Goal: Information Seeking & Learning: Learn about a topic

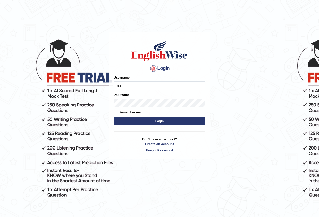
type input "Nafisa"
click at [129, 108] on form "Please fix the following errors: Username Nafisa Password Remember me Login" at bounding box center [160, 100] width 92 height 51
click at [170, 121] on button "Login" at bounding box center [160, 122] width 92 height 8
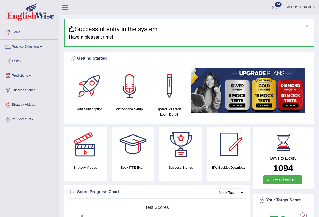
click at [42, 46] on link "Practice Questions" at bounding box center [29, 46] width 58 height 13
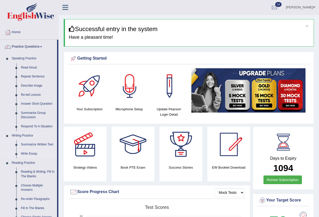
click at [32, 153] on link "Write Essay" at bounding box center [38, 153] width 39 height 9
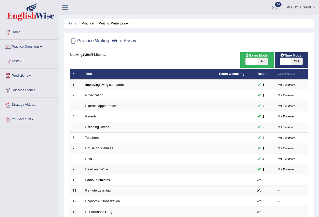
click at [291, 60] on span at bounding box center [285, 61] width 11 height 7
checkbox input "true"
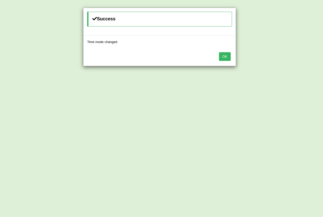
click at [230, 55] on button "OK" at bounding box center [225, 56] width 12 height 9
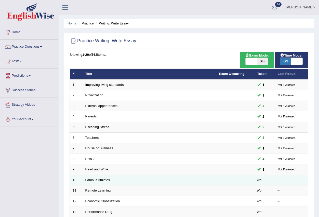
click at [262, 181] on td "No" at bounding box center [265, 180] width 20 height 11
click at [98, 181] on link "Famous Athletes" at bounding box center [97, 180] width 25 height 4
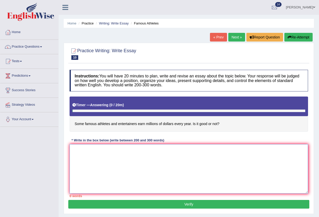
click at [95, 152] on textarea at bounding box center [189, 168] width 239 height 49
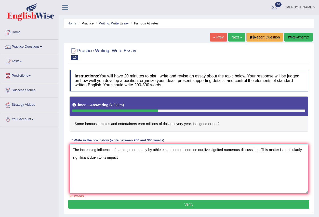
type textarea "The increasing influence of earning more many by athletes and entertainers on o…"
click at [309, 8] on link "Nafisa Hamed" at bounding box center [300, 6] width 37 height 13
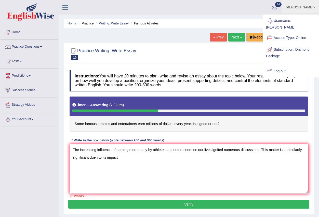
click at [284, 66] on link "Log out" at bounding box center [291, 72] width 55 height 12
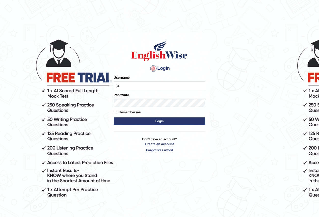
type input "Antonio2024"
click at [168, 122] on button "Login" at bounding box center [160, 122] width 92 height 8
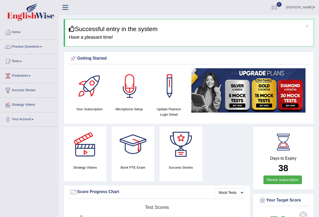
click at [42, 47] on span at bounding box center [41, 46] width 2 height 1
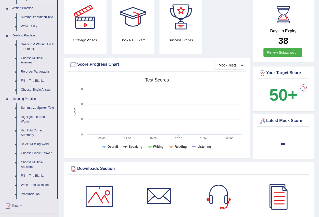
scroll to position [153, 0]
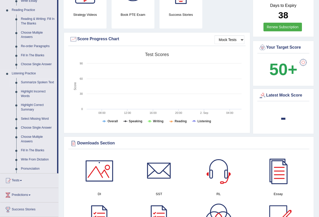
click at [31, 81] on link "Summarize Spoken Text" at bounding box center [38, 82] width 39 height 9
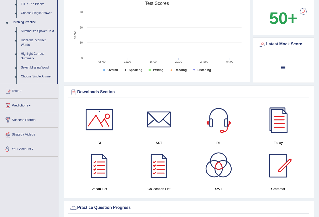
scroll to position [307, 0]
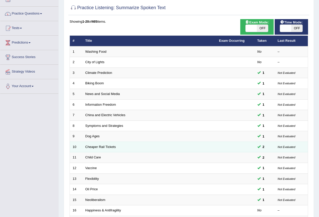
scroll to position [26, 0]
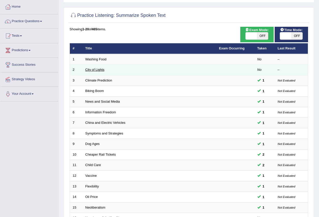
click at [99, 70] on link "City of Lights" at bounding box center [94, 70] width 19 height 4
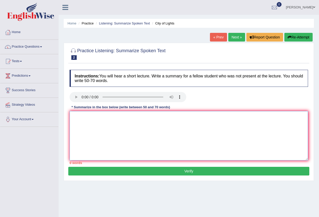
click at [88, 127] on textarea at bounding box center [189, 135] width 239 height 49
type textarea "Anndnk jhgoergoi jfoehrfg"
click at [192, 169] on button "Verify" at bounding box center [188, 171] width 241 height 9
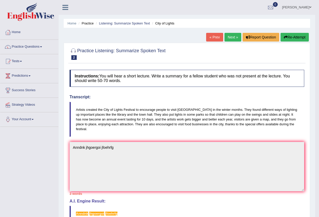
click at [228, 37] on link "Next »" at bounding box center [233, 37] width 17 height 9
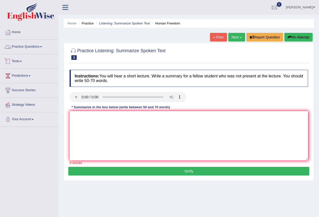
click at [42, 47] on span at bounding box center [41, 46] width 2 height 1
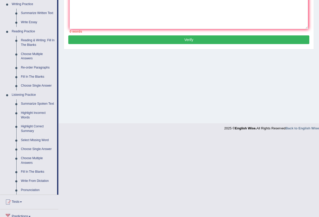
scroll to position [153, 0]
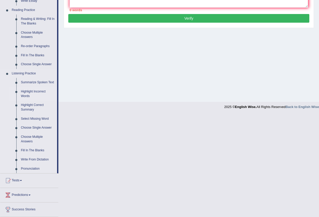
click at [38, 93] on link "Highlight Incorrect Words" at bounding box center [38, 94] width 39 height 14
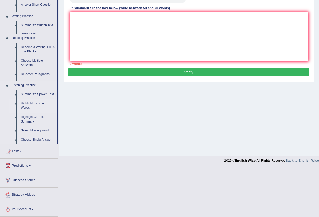
scroll to position [50, 0]
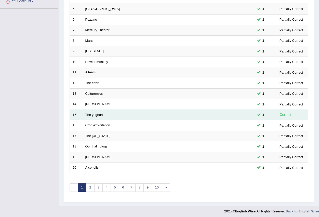
scroll to position [120, 0]
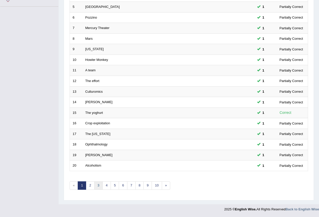
click at [98, 185] on link "3" at bounding box center [98, 186] width 8 height 8
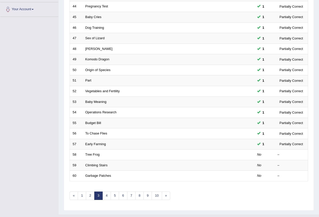
scroll to position [120, 0]
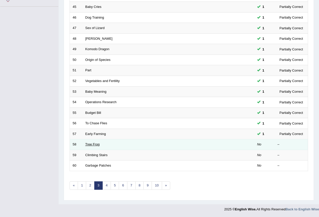
click at [93, 144] on link "Tree Frog" at bounding box center [92, 145] width 15 height 4
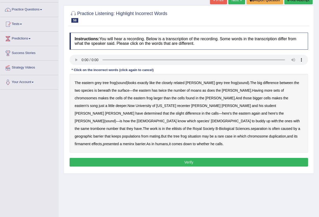
scroll to position [50, 0]
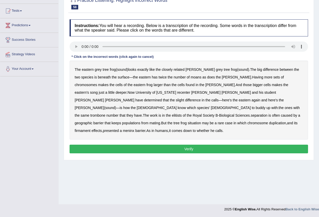
click at [123, 70] on b "sound" at bounding box center [122, 70] width 10 height 4
click at [238, 71] on b "sound" at bounding box center [243, 70] width 10 height 4
click at [191, 78] on b "moans" at bounding box center [196, 77] width 11 height 4
click at [90, 113] on b "trombone" at bounding box center [97, 115] width 15 height 4
click at [188, 145] on button "Verify" at bounding box center [189, 149] width 239 height 9
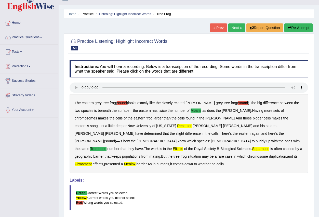
scroll to position [0, 0]
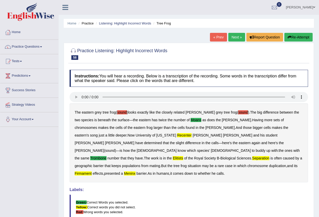
click at [236, 39] on link "Next »" at bounding box center [237, 37] width 17 height 9
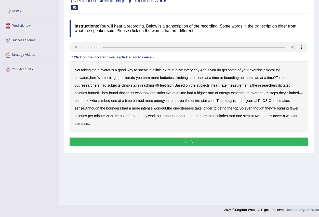
scroll to position [50, 0]
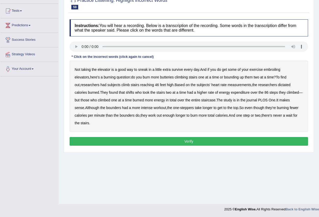
click at [160, 77] on b "butteries" at bounding box center [167, 77] width 14 height 4
click at [278, 84] on b "dictated" at bounding box center [284, 85] width 12 height 4
click at [231, 93] on b "expenditure" at bounding box center [240, 93] width 19 height 4
click at [234, 137] on button "Verify" at bounding box center [189, 141] width 239 height 9
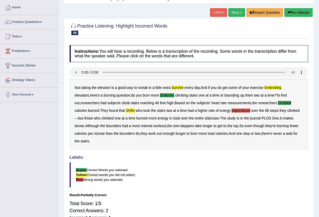
scroll to position [0, 0]
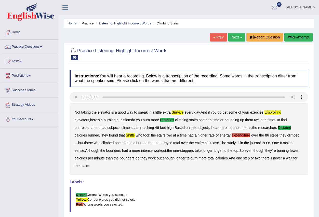
click at [234, 39] on link "Next »" at bounding box center [237, 37] width 17 height 9
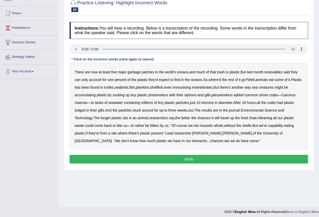
scroll to position [50, 0]
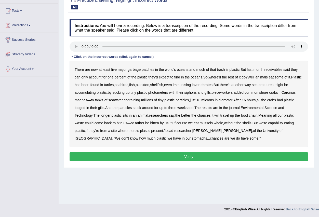
click at [191, 84] on b "immunising" at bounding box center [182, 85] width 18 height 4
click at [277, 123] on b "capability" at bounding box center [276, 123] width 15 height 4
click at [181, 158] on button "Verify" at bounding box center [189, 157] width 239 height 9
click at [181, 158] on div "Home Practice Listening: Highlight Incorrect Words Garbage Patches « Prev Next …" at bounding box center [189, 77] width 261 height 255
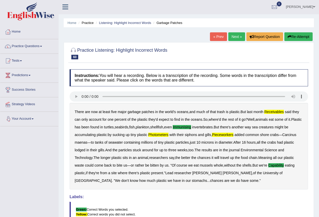
scroll to position [0, 0]
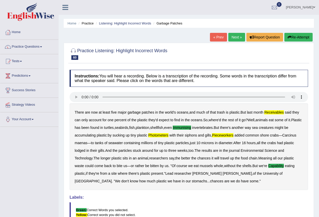
click at [232, 38] on link "Next »" at bounding box center [237, 37] width 17 height 9
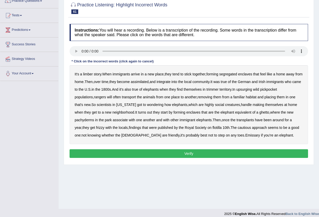
scroll to position [50, 0]
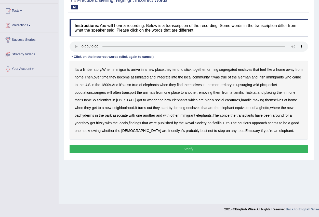
click at [252, 84] on b "upsurging" at bounding box center [244, 85] width 16 height 4
click at [246, 132] on b "Emissary" at bounding box center [253, 131] width 15 height 4
click at [205, 149] on button "Verify" at bounding box center [189, 149] width 239 height 9
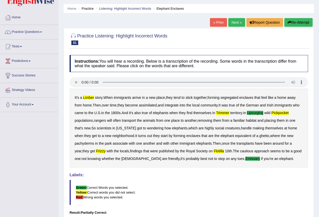
scroll to position [0, 0]
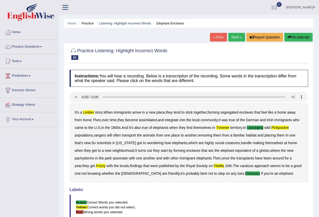
click at [233, 37] on link "Next »" at bounding box center [237, 37] width 17 height 9
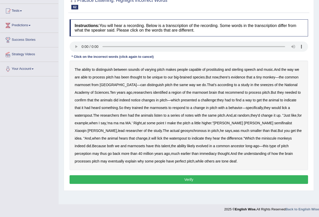
click at [237, 70] on b "sterling" at bounding box center [237, 70] width 11 height 4
click at [225, 92] on b "recommend" at bounding box center [234, 93] width 19 height 4
click at [275, 124] on b "semifinalist" at bounding box center [284, 123] width 18 height 4
click at [154, 178] on button "Verify" at bounding box center [189, 179] width 239 height 9
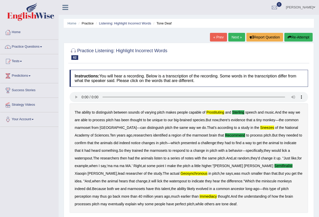
click at [234, 36] on link "Next »" at bounding box center [237, 37] width 17 height 9
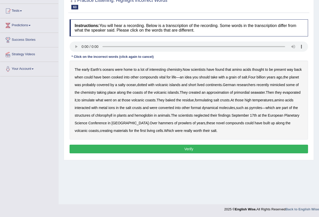
click at [222, 93] on b "approximation" at bounding box center [218, 93] width 22 height 4
drag, startPoint x: 213, startPoint y: 100, endPoint x: 208, endPoint y: 103, distance: 6.3
click at [209, 103] on div "The early Earth's oceans were home to a lot of interesting chemistry . Now scie…" at bounding box center [189, 100] width 239 height 79
click at [209, 102] on b "formulating" at bounding box center [204, 100] width 18 height 4
click at [212, 109] on b "dynamical" at bounding box center [210, 108] width 16 height 4
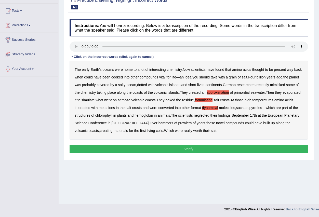
click at [205, 113] on div "The early Earth's oceans were home to a lot of interesting chemistry . Now scie…" at bounding box center [189, 100] width 239 height 79
click at [206, 116] on b "neglected" at bounding box center [202, 115] width 16 height 4
click at [178, 122] on b "prowlers" at bounding box center [185, 123] width 14 height 4
drag, startPoint x: 217, startPoint y: 92, endPoint x: 210, endPoint y: 96, distance: 7.5
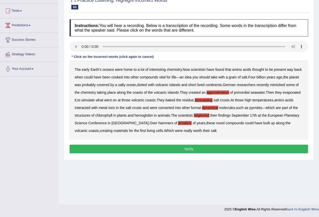
click at [217, 92] on b "approximation" at bounding box center [218, 93] width 22 height 4
click at [196, 152] on button "Verify" at bounding box center [189, 149] width 239 height 9
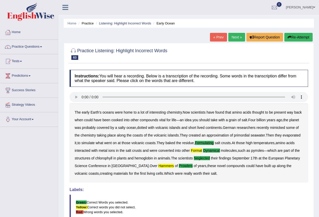
click at [236, 38] on link "Next »" at bounding box center [237, 37] width 17 height 9
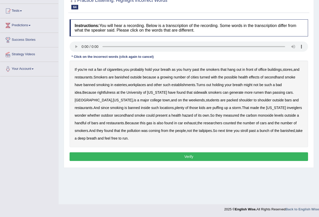
click at [263, 70] on b "office" at bounding box center [262, 70] width 8 height 4
click at [287, 107] on b "inveiglers" at bounding box center [294, 108] width 15 height 4
click at [184, 124] on b "exhaust" at bounding box center [190, 123] width 12 height 4
click at [184, 125] on b "exhaust" at bounding box center [190, 123] width 12 height 4
click at [191, 156] on button "Verify" at bounding box center [189, 157] width 239 height 9
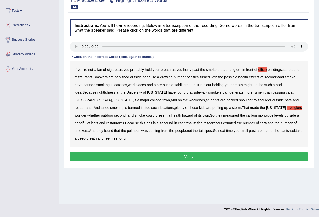
click at [191, 156] on div "Home Practice Listening: Highlight Incorrect Words Cigarettes « Prev Next » Rep…" at bounding box center [189, 77] width 261 height 255
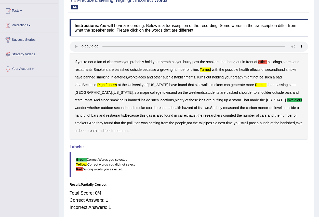
click at [261, 63] on b "office" at bounding box center [262, 62] width 8 height 4
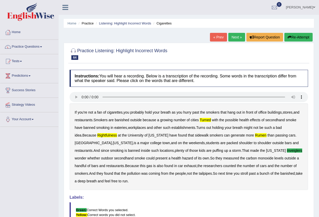
click at [235, 37] on link "Next »" at bounding box center [237, 37] width 17 height 9
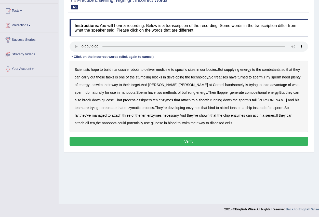
click at [221, 78] on b "treatises" at bounding box center [222, 77] width 14 height 4
click at [225, 84] on b "handsomely" at bounding box center [234, 85] width 19 height 4
click at [182, 93] on b "buffeting" at bounding box center [189, 93] width 14 height 4
click at [198, 141] on button "Verify" at bounding box center [189, 141] width 239 height 9
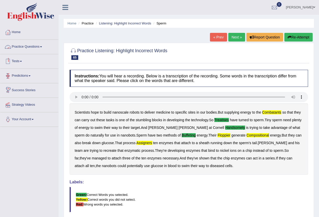
click at [40, 47] on link "Practice Questions" at bounding box center [29, 46] width 58 height 13
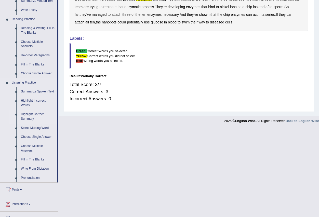
scroll to position [153, 0]
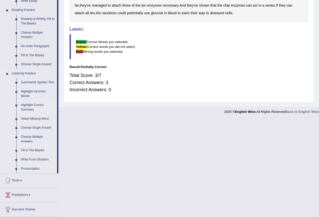
click at [38, 107] on link "Highlight Correct Summary" at bounding box center [38, 108] width 39 height 14
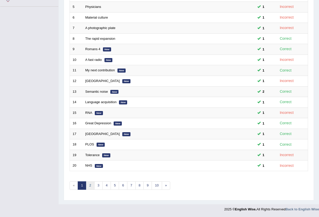
click at [88, 184] on link "2" at bounding box center [90, 186] width 8 height 8
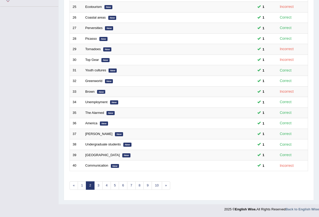
scroll to position [120, 0]
click at [100, 186] on link "3" at bounding box center [98, 186] width 8 height 8
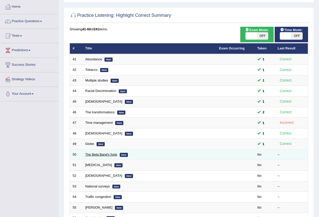
click at [100, 154] on link "The Beta Band's forte" at bounding box center [101, 155] width 32 height 4
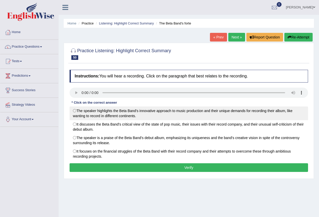
click at [77, 109] on label "The speaker highlights the Beta Band's innovative approach to music production …" at bounding box center [189, 114] width 239 height 14
radio input "true"
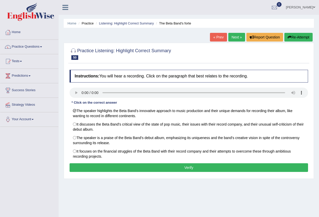
click at [183, 166] on button "Verify" at bounding box center [189, 167] width 239 height 9
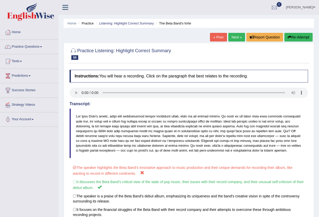
click at [236, 40] on link "Next »" at bounding box center [237, 37] width 17 height 9
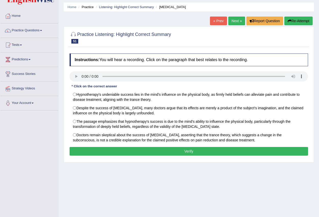
scroll to position [26, 0]
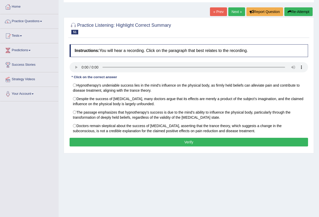
click at [197, 145] on button "Verify" at bounding box center [189, 142] width 239 height 9
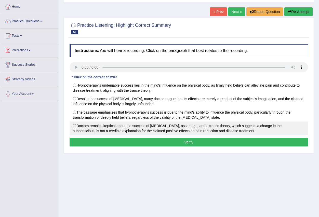
click at [75, 125] on label "Doctors remain skeptical about the success of hypnotherapy, asserting that the …" at bounding box center [189, 129] width 239 height 14
radio input "true"
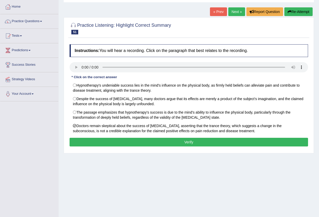
click at [178, 142] on button "Verify" at bounding box center [189, 142] width 239 height 9
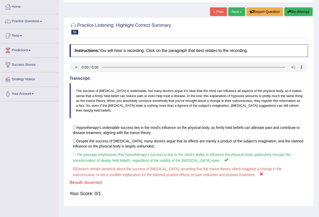
scroll to position [0, 0]
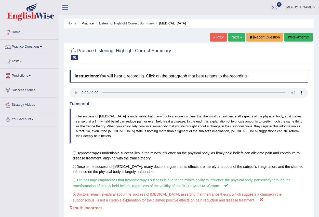
click at [234, 40] on link "Next »" at bounding box center [237, 37] width 17 height 9
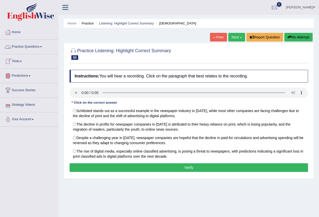
click at [43, 47] on link "Practice Questions" at bounding box center [29, 46] width 58 height 13
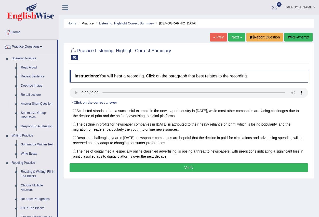
click at [40, 103] on link "Answer Short Question" at bounding box center [38, 103] width 39 height 9
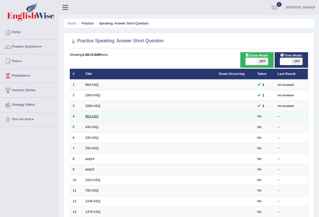
click at [91, 117] on link "953 ASQ" at bounding box center [91, 117] width 13 height 4
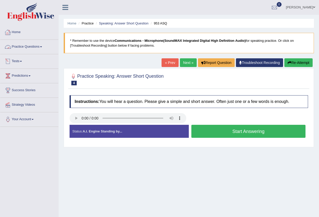
click at [41, 46] on link "Practice Questions" at bounding box center [29, 46] width 58 height 13
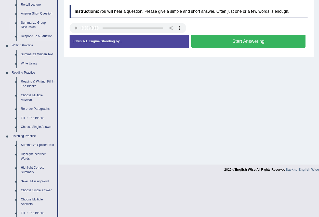
scroll to position [102, 0]
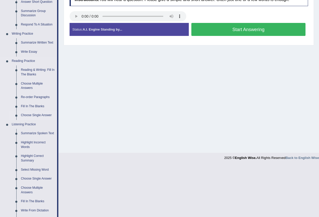
click at [42, 116] on link "Choose Single Answer" at bounding box center [38, 115] width 39 height 9
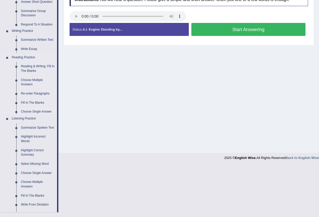
scroll to position [50, 0]
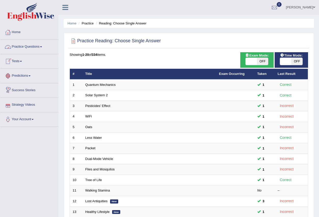
click at [42, 48] on link "Practice Questions" at bounding box center [29, 46] width 58 height 13
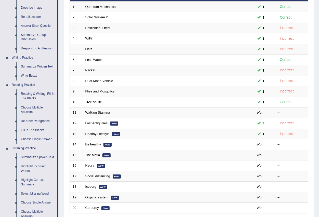
scroll to position [102, 0]
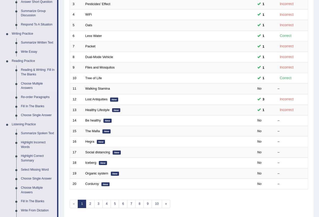
click at [38, 85] on link "Choose Multiple Answers" at bounding box center [38, 86] width 39 height 14
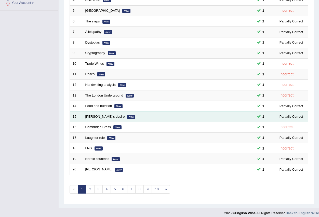
scroll to position [120, 0]
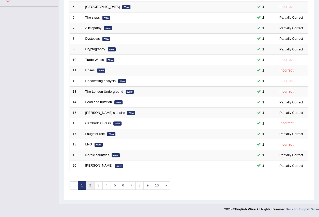
click at [92, 184] on link "2" at bounding box center [90, 186] width 8 height 8
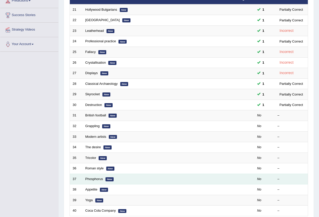
scroll to position [77, 0]
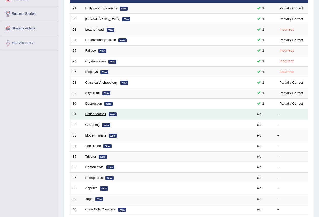
click at [92, 115] on link "British football" at bounding box center [95, 114] width 21 height 4
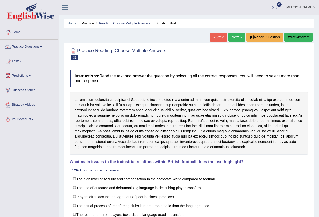
click at [42, 46] on span at bounding box center [41, 46] width 2 height 1
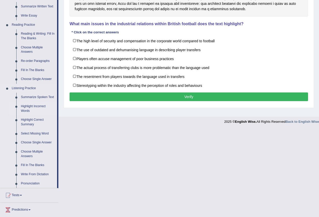
scroll to position [153, 0]
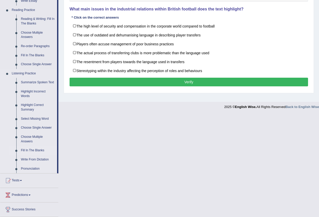
click at [36, 150] on link "Fill In The Blanks" at bounding box center [38, 150] width 39 height 9
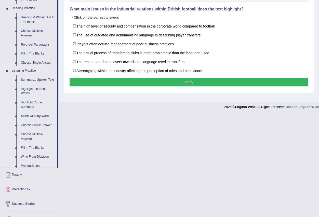
scroll to position [50, 0]
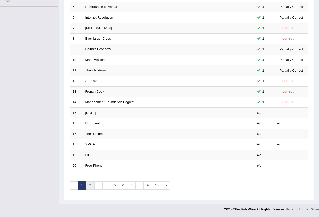
click at [92, 185] on link "2" at bounding box center [90, 186] width 8 height 8
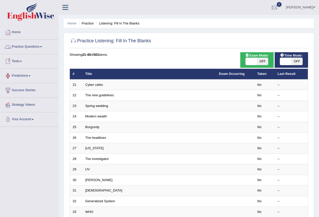
click at [42, 46] on span at bounding box center [41, 46] width 2 height 1
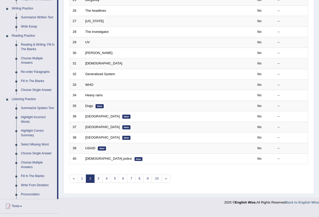
scroll to position [128, 0]
click at [35, 176] on link "Fill In The Blanks" at bounding box center [38, 176] width 39 height 9
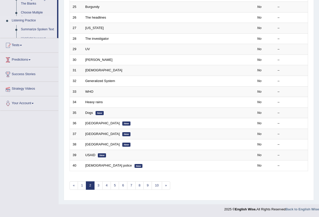
scroll to position [120, 0]
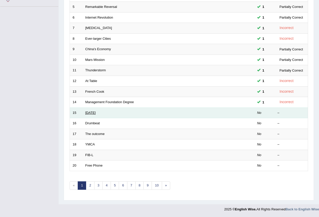
click at [95, 113] on link "Valentine's Day" at bounding box center [90, 113] width 10 height 4
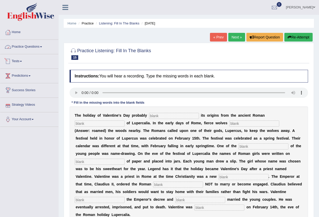
click at [43, 46] on link "Practice Questions" at bounding box center [29, 46] width 58 height 13
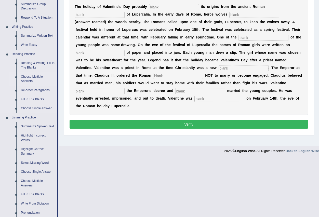
scroll to position [128, 0]
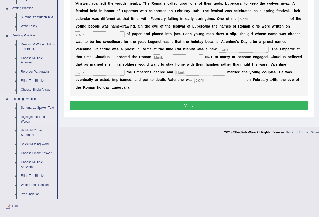
click at [36, 117] on link "Highlight Incorrect Words" at bounding box center [38, 120] width 39 height 14
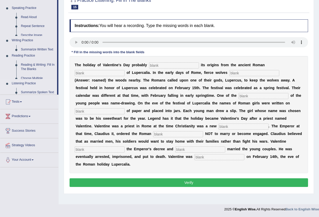
scroll to position [50, 0]
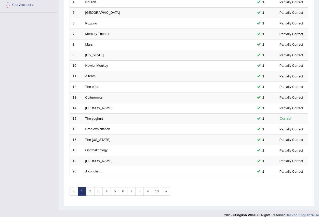
scroll to position [120, 0]
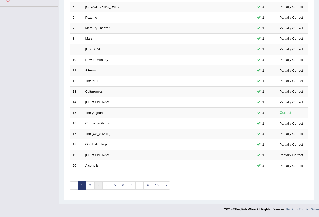
drag, startPoint x: 98, startPoint y: 189, endPoint x: 96, endPoint y: 187, distance: 3.1
click at [97, 189] on link "3" at bounding box center [98, 186] width 8 height 8
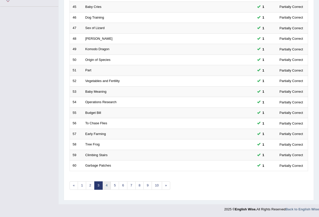
click at [107, 186] on link "4" at bounding box center [107, 186] width 8 height 8
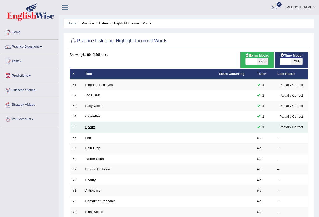
click at [91, 127] on link "Sperm" at bounding box center [90, 127] width 10 height 4
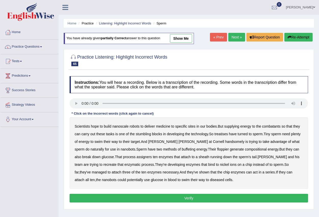
click at [234, 37] on link "Next »" at bounding box center [237, 37] width 17 height 9
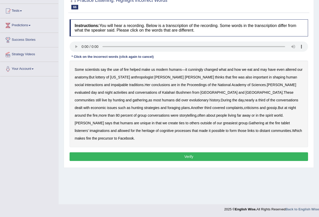
drag, startPoint x: 194, startPoint y: 71, endPoint x: 200, endPoint y: 71, distance: 6.1
click at [197, 71] on b "cunningly" at bounding box center [195, 70] width 15 height 4
click at [103, 83] on b "interactions" at bounding box center [94, 85] width 18 height 4
click at [223, 123] on b "greasiest" at bounding box center [230, 123] width 15 height 4
drag, startPoint x: 241, startPoint y: 122, endPoint x: 242, endPoint y: 126, distance: 3.4
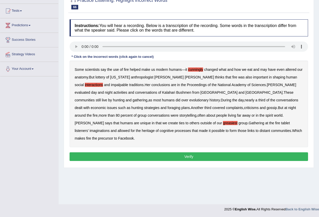
click at [242, 126] on div "Some scientists say the use of fire helped make us modern humans — it cunningly…" at bounding box center [189, 104] width 239 height 87
click at [155, 129] on b "heritage" at bounding box center [148, 131] width 13 height 4
click at [200, 153] on button "Verify" at bounding box center [189, 157] width 239 height 9
click at [200, 149] on div "Home Practice Listening: Highlight Incorrect Words Fire « Prev Next » Report Qu…" at bounding box center [189, 77] width 261 height 255
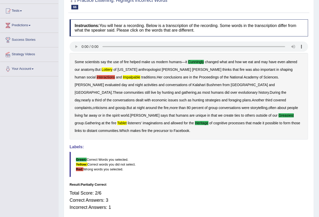
click at [115, 75] on b "interactions" at bounding box center [106, 77] width 18 height 4
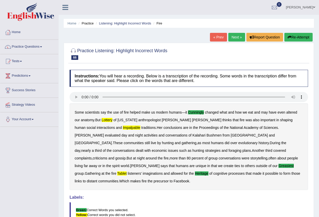
click at [231, 37] on link "Next »" at bounding box center [237, 37] width 17 height 9
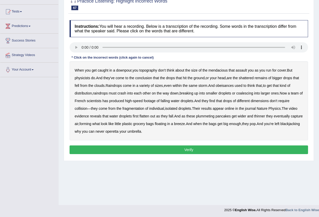
scroll to position [50, 0]
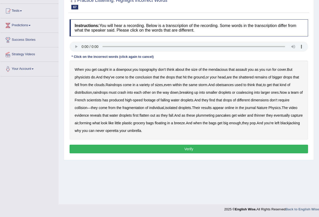
drag, startPoint x: 149, startPoint y: 69, endPoint x: 152, endPoint y: 71, distance: 4.4
click at [150, 69] on b "topography" at bounding box center [149, 70] width 18 height 4
click at [228, 84] on b "obeisances" at bounding box center [225, 85] width 18 height 4
click at [84, 133] on div "When you get caught in a downpour , you topography don't think about the size o…" at bounding box center [189, 100] width 239 height 79
click at [281, 125] on b "blackjacking" at bounding box center [290, 123] width 19 height 4
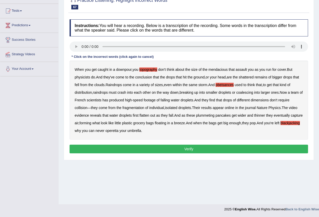
click at [166, 152] on button "Verify" at bounding box center [189, 149] width 239 height 9
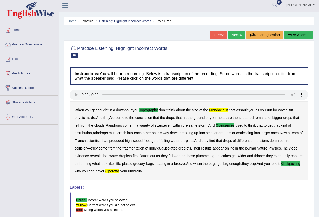
scroll to position [0, 0]
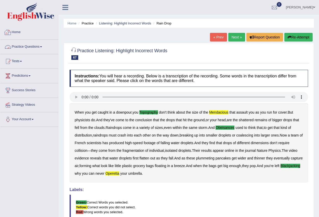
click at [42, 46] on span at bounding box center [41, 46] width 2 height 1
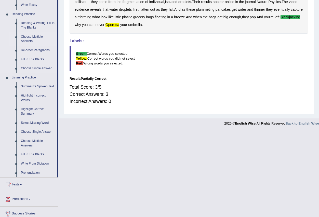
scroll to position [153, 0]
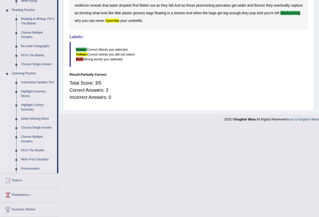
click at [40, 83] on link "Summarize Spoken Text" at bounding box center [38, 82] width 39 height 9
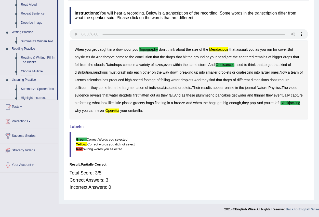
scroll to position [63, 0]
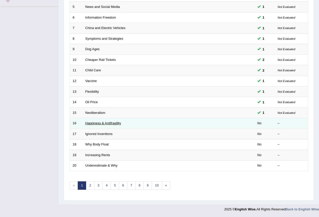
click at [107, 122] on link "Happiness & Antifragility" at bounding box center [103, 123] width 36 height 4
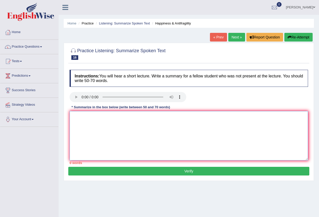
click at [97, 123] on textarea at bounding box center [189, 135] width 239 height 49
click at [77, 103] on div at bounding box center [128, 97] width 117 height 11
click at [76, 123] on textarea at bounding box center [189, 135] width 239 height 49
click at [79, 120] on textarea at bounding box center [189, 135] width 239 height 49
type textarea "Do is ea very ipoting concept sistem original form biger stroinger sistem"
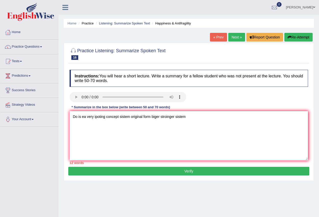
click at [193, 173] on button "Verify" at bounding box center [188, 171] width 241 height 9
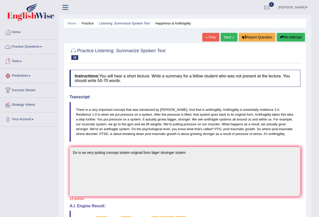
click at [43, 47] on link "Practice Questions" at bounding box center [29, 46] width 58 height 13
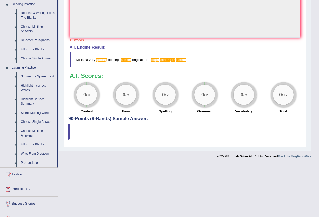
scroll to position [179, 0]
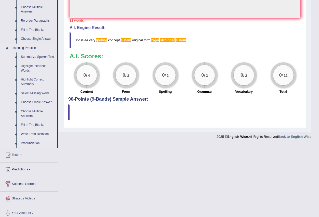
click at [45, 133] on link "Write From Dictation" at bounding box center [38, 134] width 39 height 9
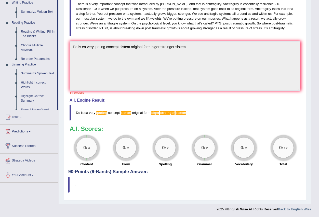
scroll to position [106, 0]
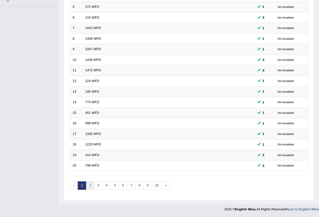
click at [91, 187] on link "2" at bounding box center [90, 186] width 8 height 8
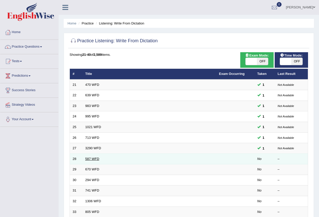
click at [95, 159] on link "587 WFD" at bounding box center [92, 159] width 14 height 4
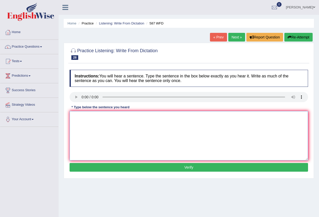
click at [90, 123] on textarea at bounding box center [189, 135] width 239 height 49
type textarea "The staf clining the room for tomorrow"
click at [183, 167] on button "Verify" at bounding box center [189, 167] width 239 height 9
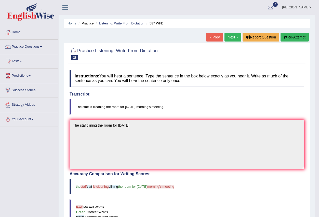
click at [231, 37] on link "Next »" at bounding box center [233, 37] width 17 height 9
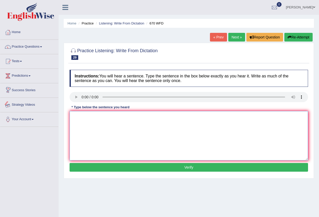
click at [86, 128] on textarea at bounding box center [189, 135] width 239 height 49
type textarea "Students can fines chenge"
click at [189, 167] on button "Verify" at bounding box center [189, 167] width 239 height 9
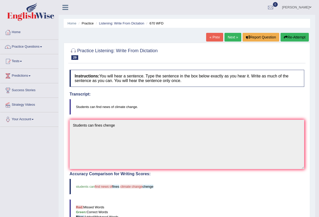
click at [231, 37] on link "Next »" at bounding box center [233, 37] width 17 height 9
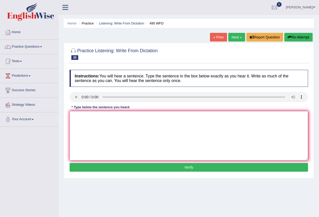
click at [82, 119] on textarea at bounding box center [189, 135] width 239 height 49
type textarea "Students"
click at [185, 169] on button "Verify" at bounding box center [189, 167] width 239 height 9
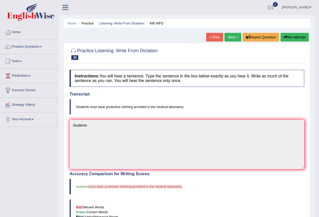
click at [232, 38] on link "Next »" at bounding box center [233, 37] width 17 height 9
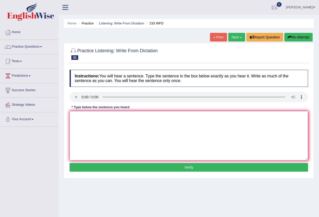
click at [91, 121] on textarea at bounding box center [189, 135] width 239 height 49
type textarea "Parents toc to children"
click at [190, 168] on button "Verify" at bounding box center [189, 167] width 239 height 9
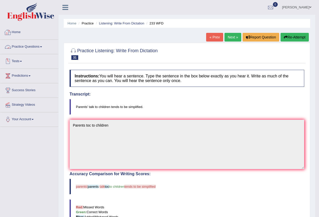
click at [45, 46] on link "Practice Questions" at bounding box center [29, 46] width 58 height 13
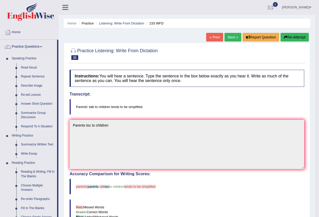
click at [40, 86] on link "Describe Image" at bounding box center [38, 85] width 39 height 9
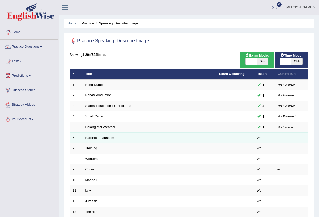
click at [95, 138] on link "Barriers to Museum" at bounding box center [99, 138] width 29 height 4
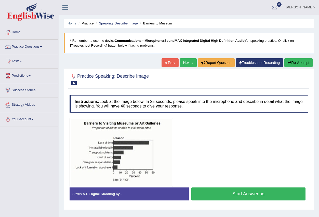
click at [230, 196] on button "Start Answering" at bounding box center [249, 194] width 114 height 13
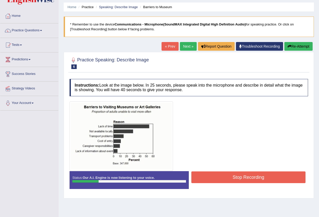
scroll to position [26, 0]
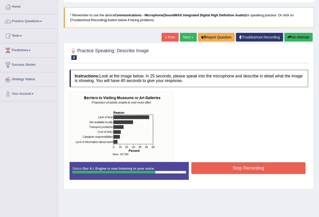
click at [238, 168] on button "Stop Recording" at bounding box center [249, 168] width 114 height 12
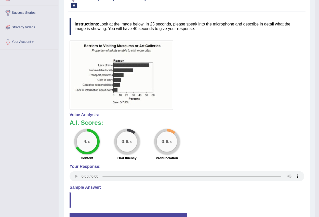
scroll to position [0, 0]
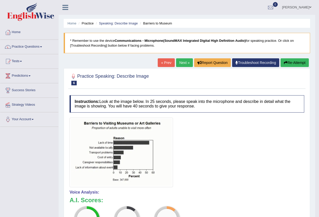
click at [180, 64] on link "Next »" at bounding box center [184, 62] width 17 height 9
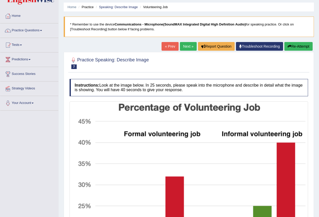
scroll to position [7, 0]
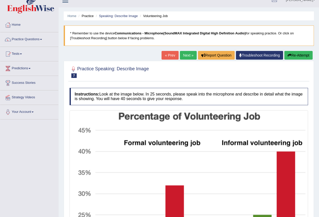
click at [184, 56] on link "Next »" at bounding box center [188, 55] width 17 height 9
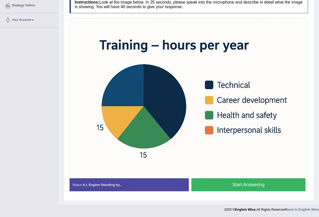
scroll to position [100, 0]
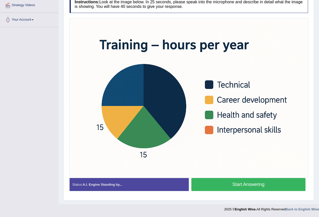
click at [236, 187] on button "Start Answering" at bounding box center [249, 184] width 114 height 13
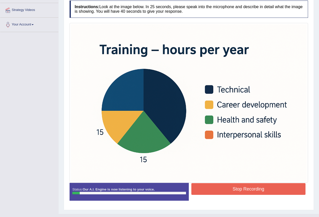
scroll to position [105, 0]
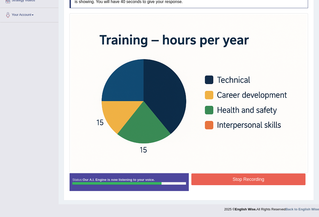
click at [248, 180] on button "Stop Recording" at bounding box center [249, 180] width 114 height 12
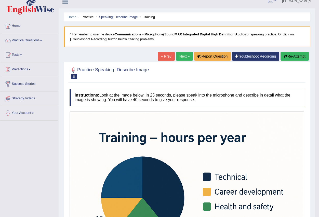
scroll to position [1, 0]
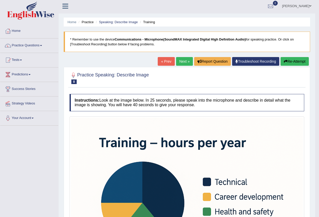
click at [185, 61] on link "Next »" at bounding box center [184, 61] width 17 height 9
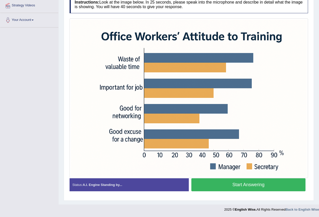
scroll to position [100, 0]
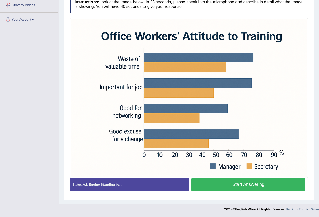
click at [233, 187] on button "Start Answering" at bounding box center [249, 184] width 114 height 13
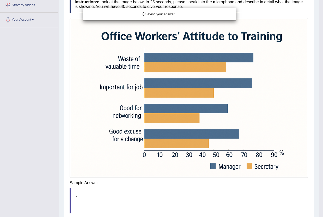
click at [248, 118] on body "Toggle navigation Home Practice Questions Speaking Practice Read Aloud Repeat S…" at bounding box center [161, 8] width 323 height 217
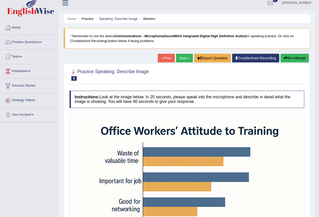
scroll to position [0, 0]
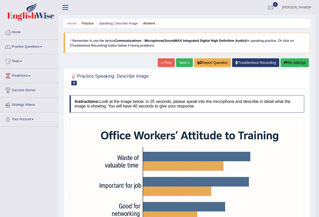
click at [42, 47] on span at bounding box center [41, 46] width 2 height 1
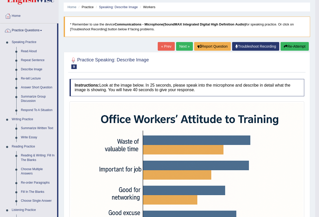
scroll to position [26, 0]
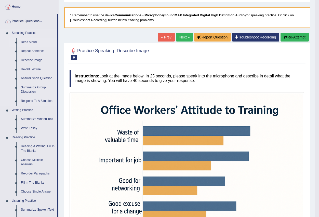
click at [33, 42] on link "Read Aloud" at bounding box center [38, 42] width 39 height 9
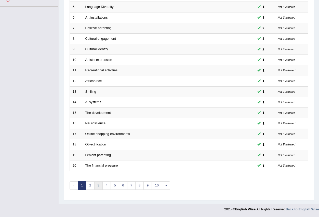
click at [97, 185] on link "3" at bounding box center [98, 186] width 8 height 8
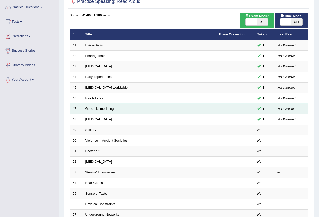
scroll to position [51, 0]
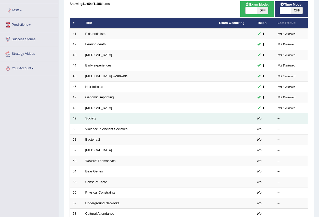
click at [94, 119] on link "Society" at bounding box center [90, 119] width 11 height 4
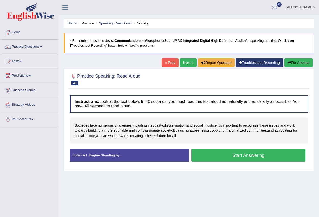
click at [220, 155] on button "Start Answering" at bounding box center [249, 155] width 114 height 13
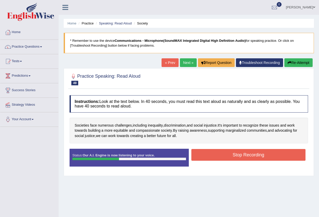
drag, startPoint x: 240, startPoint y: 153, endPoint x: 236, endPoint y: 154, distance: 3.7
click at [239, 154] on button "Stop Recording" at bounding box center [249, 155] width 114 height 12
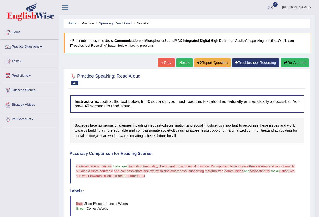
click at [180, 62] on link "Next »" at bounding box center [184, 62] width 17 height 9
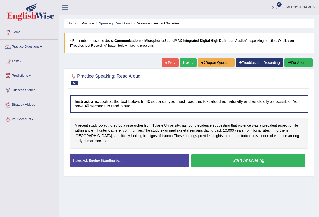
click at [228, 154] on button "Start Answering" at bounding box center [249, 160] width 114 height 13
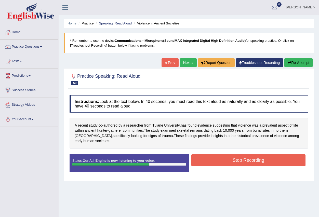
click at [245, 157] on button "Stop Recording" at bounding box center [249, 161] width 114 height 12
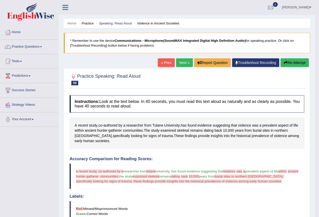
click at [184, 61] on link "Next »" at bounding box center [184, 62] width 17 height 9
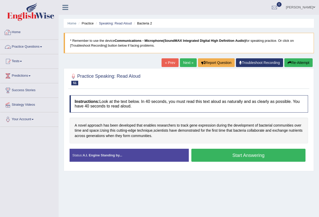
click at [45, 46] on link "Practice Questions" at bounding box center [29, 46] width 58 height 13
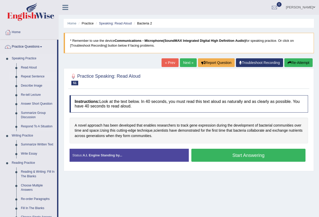
click at [36, 76] on link "Repeat Sentence" at bounding box center [38, 76] width 39 height 9
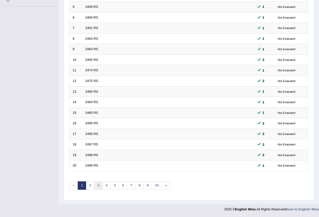
click at [97, 188] on link "3" at bounding box center [98, 186] width 8 height 8
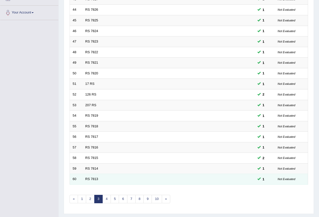
scroll to position [120, 0]
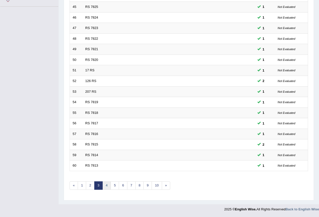
click at [106, 185] on link "4" at bounding box center [107, 186] width 8 height 8
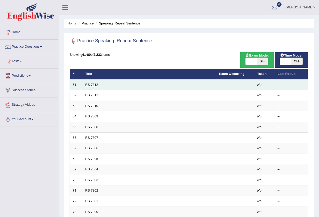
click at [94, 85] on link "RS 7812" at bounding box center [91, 85] width 13 height 4
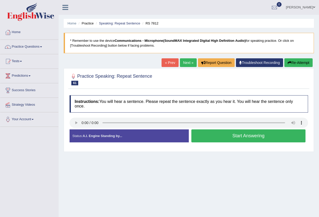
click at [186, 63] on link "Next »" at bounding box center [188, 62] width 17 height 9
click at [227, 137] on button "Start Answering" at bounding box center [249, 136] width 114 height 13
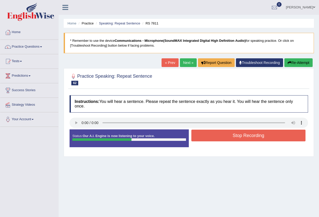
click at [222, 137] on button "Stop Recording" at bounding box center [249, 136] width 114 height 12
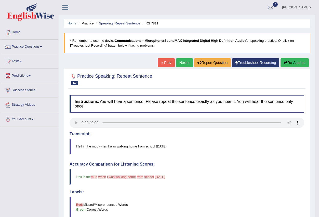
click at [179, 60] on link "Next »" at bounding box center [184, 62] width 17 height 9
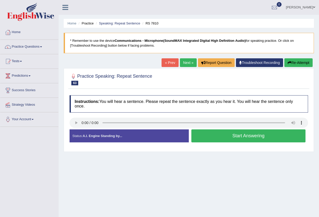
click at [236, 135] on button "Start Answering" at bounding box center [249, 136] width 114 height 13
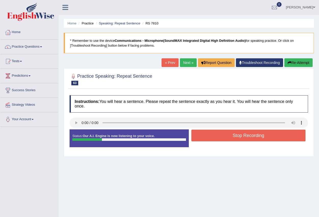
click at [228, 136] on button "Stop Recording" at bounding box center [249, 136] width 114 height 12
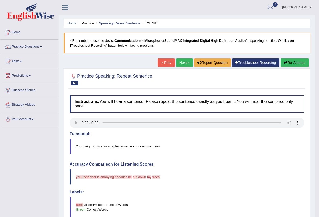
click at [183, 62] on link "Next »" at bounding box center [184, 62] width 17 height 9
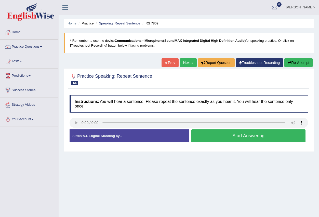
click at [221, 136] on button "Start Answering" at bounding box center [249, 136] width 114 height 13
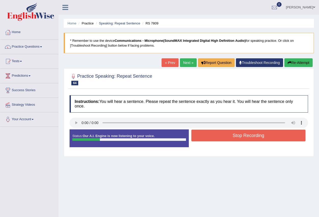
click at [221, 136] on button "Stop Recording" at bounding box center [249, 136] width 114 height 12
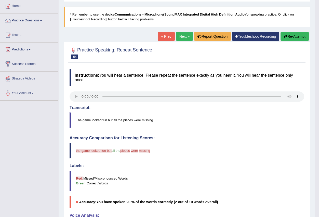
scroll to position [26, 0]
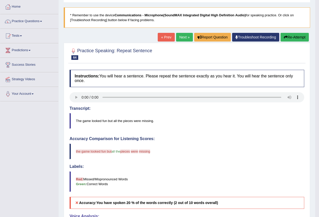
click at [181, 37] on link "Next »" at bounding box center [184, 37] width 17 height 9
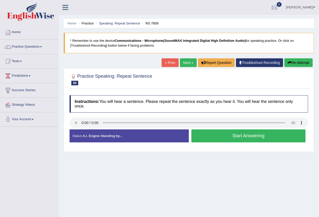
click at [226, 136] on button "Start Answering" at bounding box center [249, 136] width 114 height 13
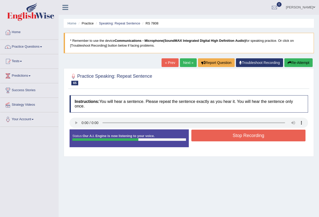
click at [224, 136] on button "Stop Recording" at bounding box center [249, 136] width 114 height 12
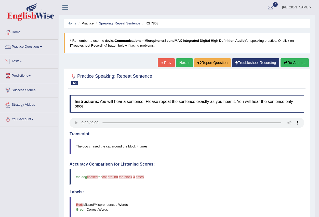
click at [42, 46] on link "Practice Questions" at bounding box center [29, 46] width 58 height 13
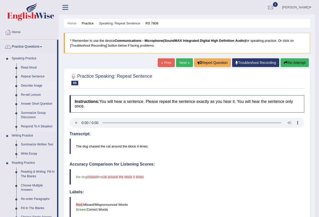
click at [40, 87] on link "Describe Image" at bounding box center [38, 85] width 39 height 9
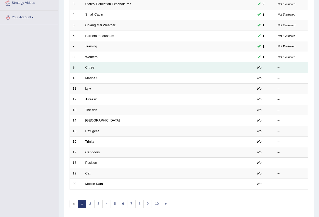
scroll to position [102, 0]
click at [94, 70] on td "C tree" at bounding box center [150, 67] width 134 height 11
click at [93, 66] on link "C tree" at bounding box center [89, 68] width 9 height 4
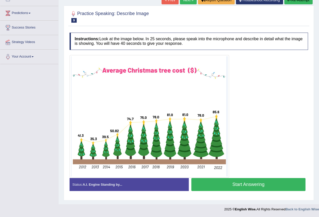
click at [244, 185] on button "Start Answering" at bounding box center [249, 184] width 114 height 13
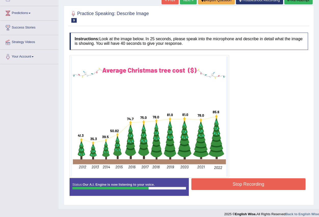
click at [218, 184] on button "Stop Recording" at bounding box center [249, 185] width 114 height 12
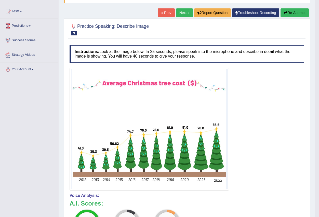
scroll to position [37, 0]
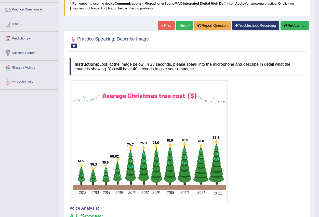
click at [164, 26] on link "« Prev" at bounding box center [166, 25] width 17 height 9
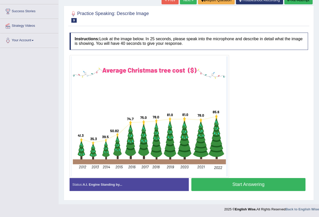
click at [245, 185] on button "Start Answering" at bounding box center [249, 184] width 114 height 13
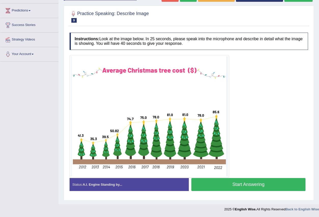
scroll to position [70, 0]
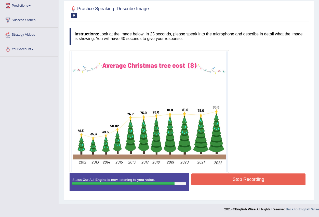
click at [226, 179] on button "Stop Recording" at bounding box center [249, 180] width 114 height 12
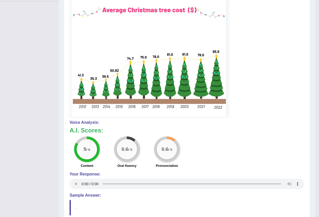
scroll to position [147, 0]
